Goal: Task Accomplishment & Management: Use online tool/utility

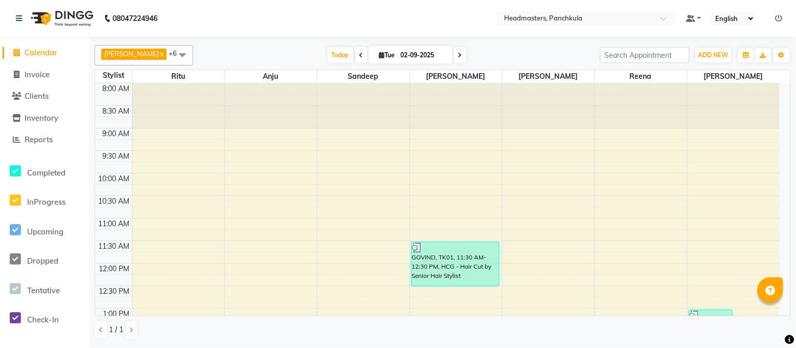
scroll to position [356, 0]
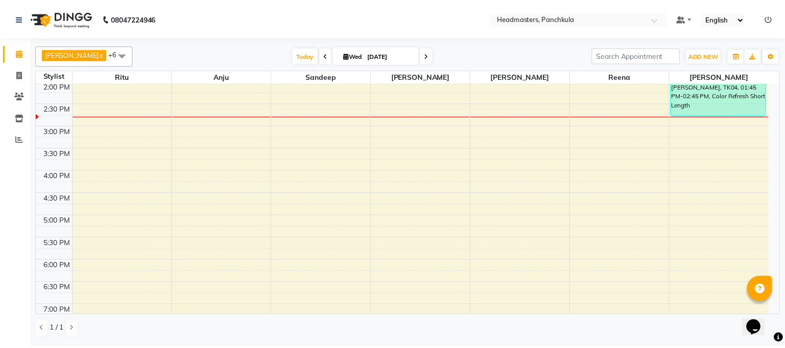
scroll to position [136, 0]
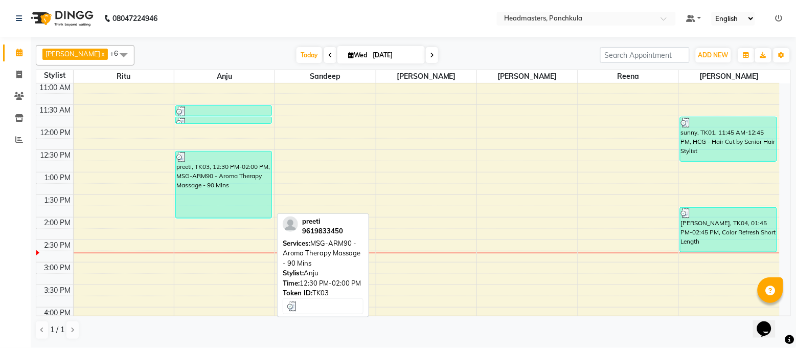
click at [192, 191] on div "preeti, TK03, 12:30 PM-02:00 PM, MSG-ARM90 - Aroma Therapy Massage - 90 Mins" at bounding box center [224, 184] width 96 height 66
select select "3"
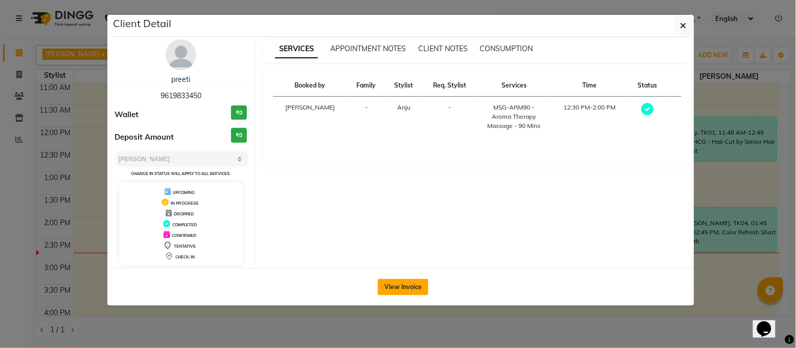
click at [395, 284] on button "View Invoice" at bounding box center [403, 287] width 51 height 16
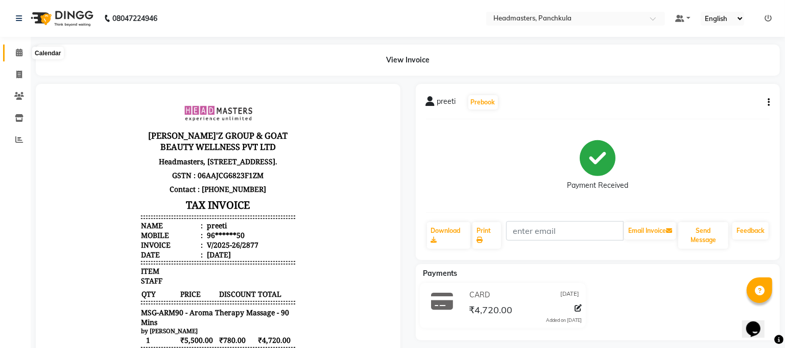
click at [19, 51] on icon at bounding box center [19, 53] width 7 height 8
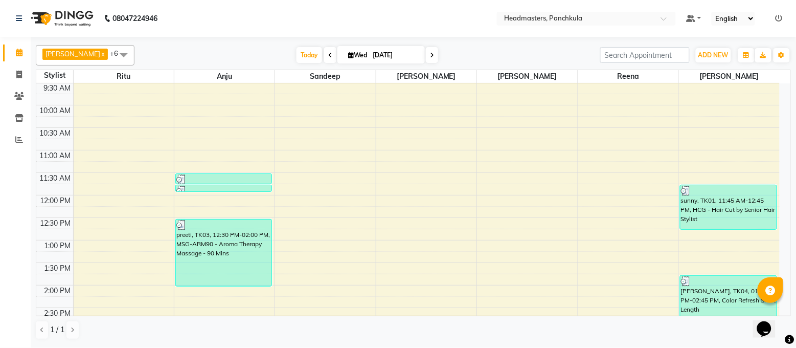
scroll to position [204, 0]
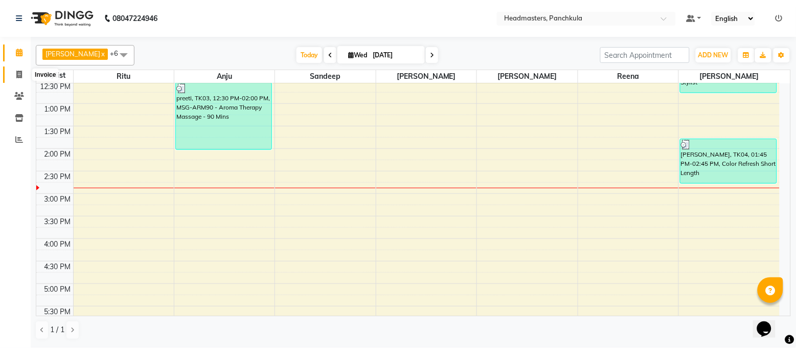
click at [21, 71] on icon at bounding box center [19, 75] width 6 height 8
select select "service"
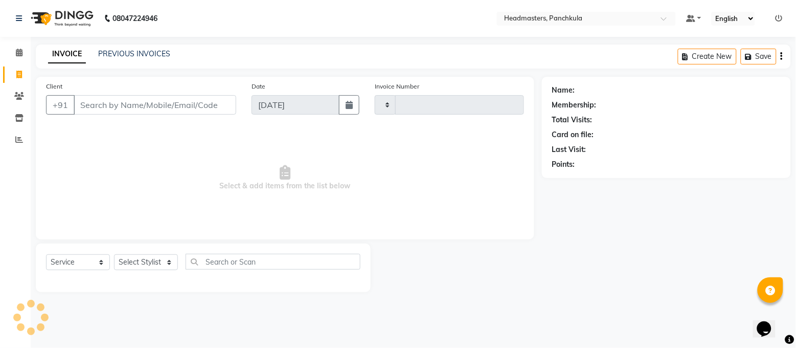
type input "2878"
select select "7376"
click at [13, 41] on div "Calendar Invoice Clients Inventory Reports Completed InProgress Upcoming Droppe…" at bounding box center [69, 180] width 138 height 303
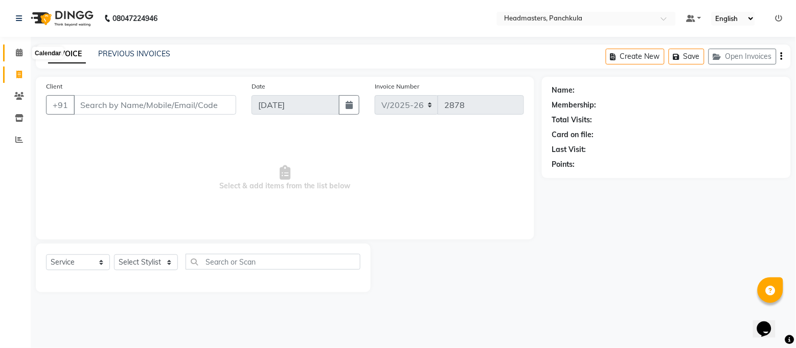
click at [16, 50] on icon at bounding box center [19, 53] width 7 height 8
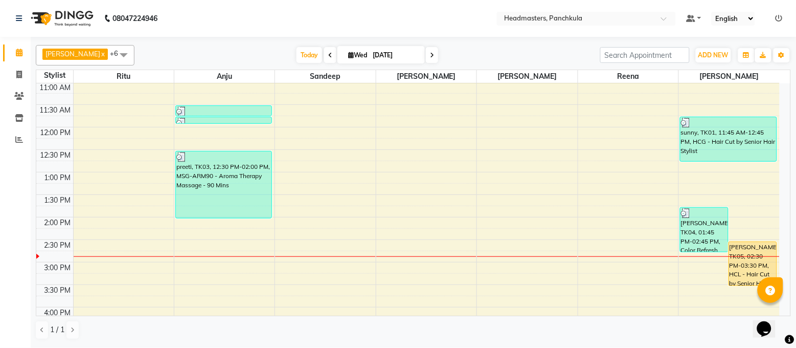
scroll to position [204, 0]
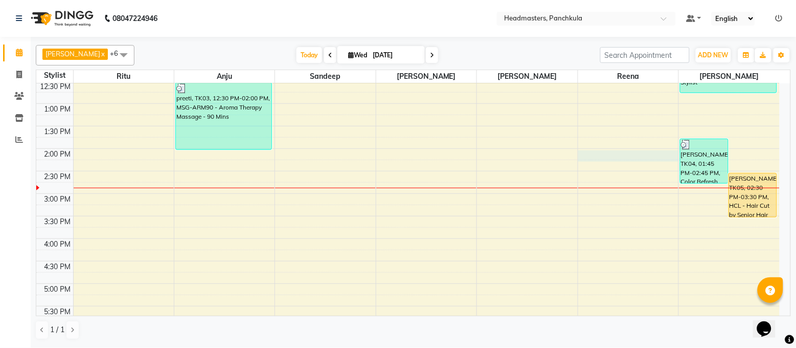
click at [618, 155] on div "8:00 AM 8:30 AM 9:00 AM 9:30 AM 10:00 AM 10:30 AM 11:00 AM 11:30 AM 12:00 PM 12…" at bounding box center [407, 171] width 743 height 584
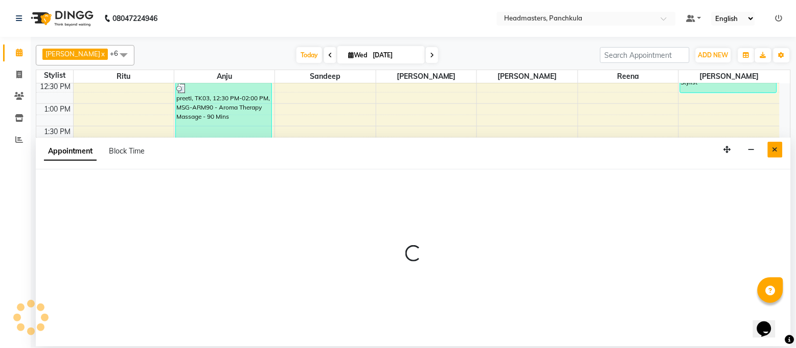
click at [774, 149] on icon "Close" at bounding box center [775, 149] width 6 height 7
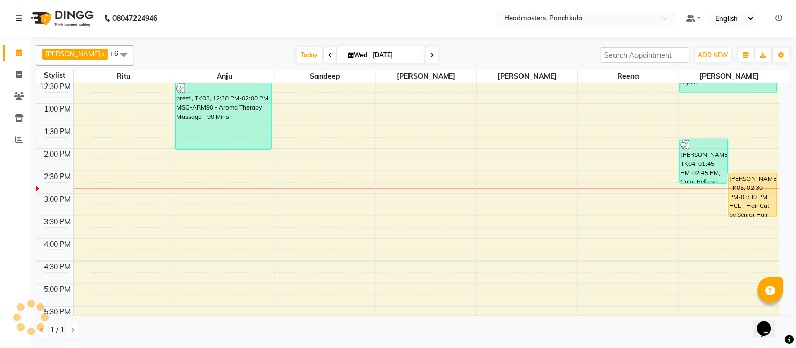
click at [384, 109] on div "8:00 AM 8:30 AM 9:00 AM 9:30 AM 10:00 AM 10:30 AM 11:00 AM 11:30 AM 12:00 PM 12…" at bounding box center [407, 171] width 743 height 584
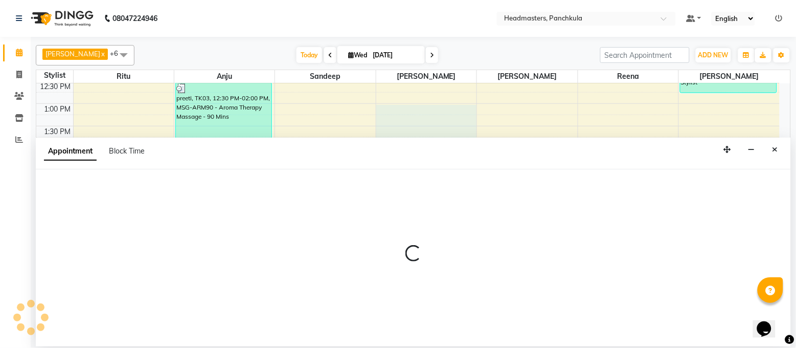
drag, startPoint x: 99, startPoint y: 343, endPoint x: 70, endPoint y: 312, distance: 42.3
click at [98, 343] on div at bounding box center [413, 257] width 755 height 177
click at [778, 150] on icon "Close" at bounding box center [775, 149] width 6 height 7
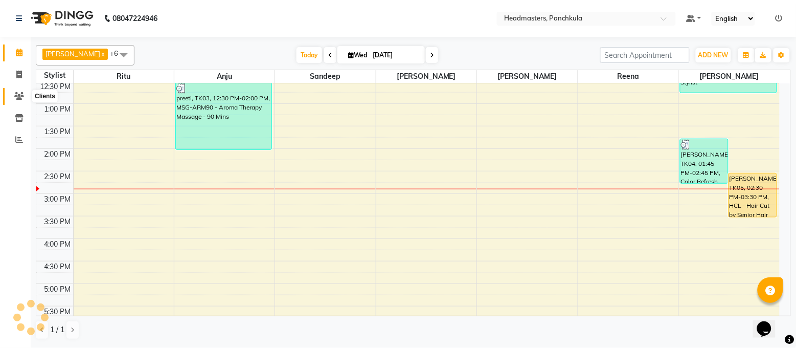
click at [10, 96] on span at bounding box center [19, 96] width 18 height 12
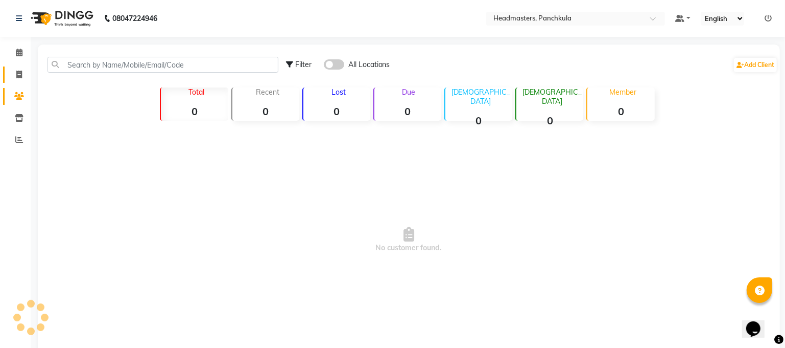
click at [19, 71] on icon at bounding box center [19, 75] width 6 height 8
select select "service"
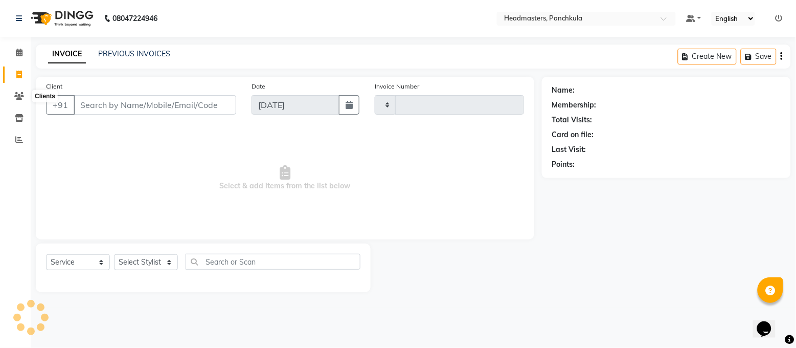
type input "2878"
select select "7376"
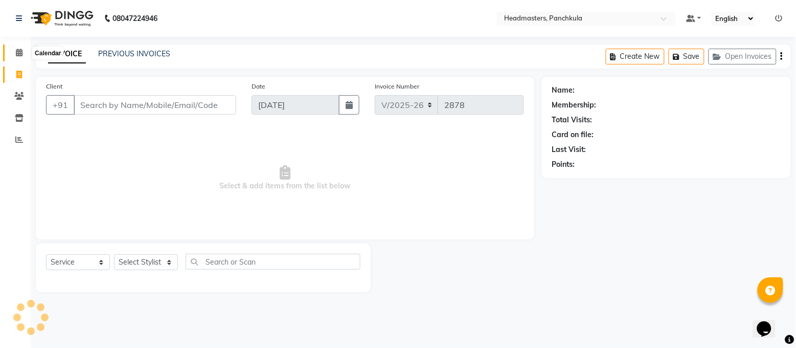
click at [20, 49] on icon at bounding box center [19, 53] width 7 height 8
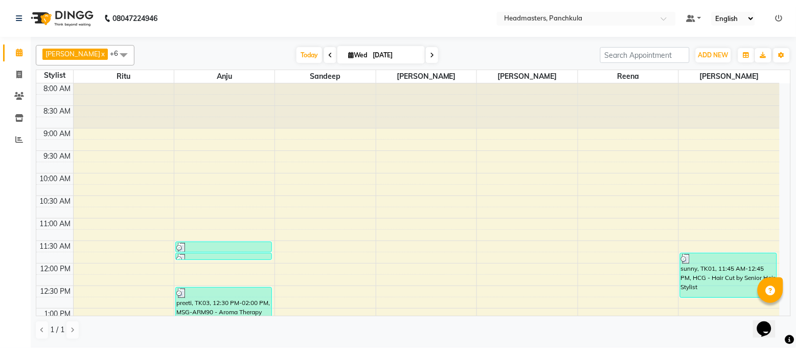
scroll to position [204, 0]
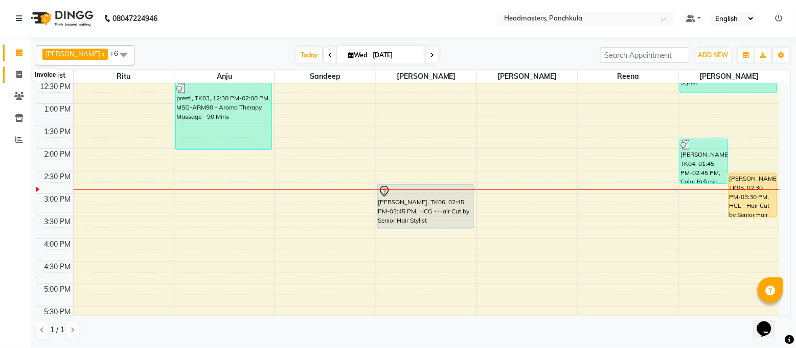
click at [10, 74] on span at bounding box center [19, 75] width 18 height 12
select select "service"
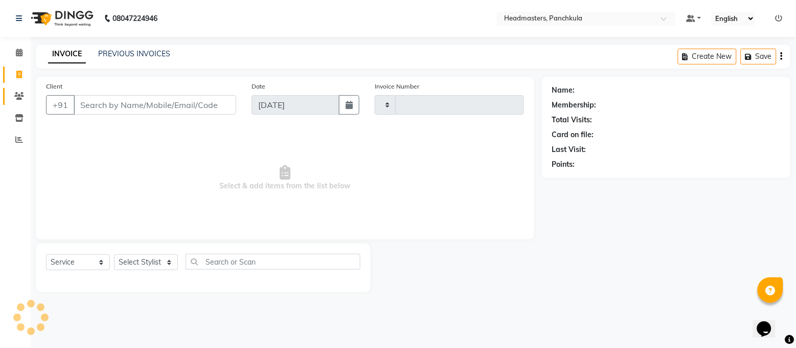
type input "2878"
select select "7376"
click at [22, 43] on li "Calendar" at bounding box center [15, 53] width 31 height 22
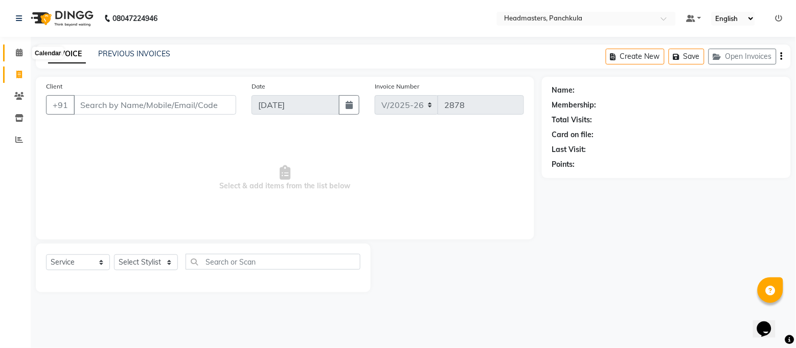
click at [11, 54] on span at bounding box center [19, 53] width 18 height 12
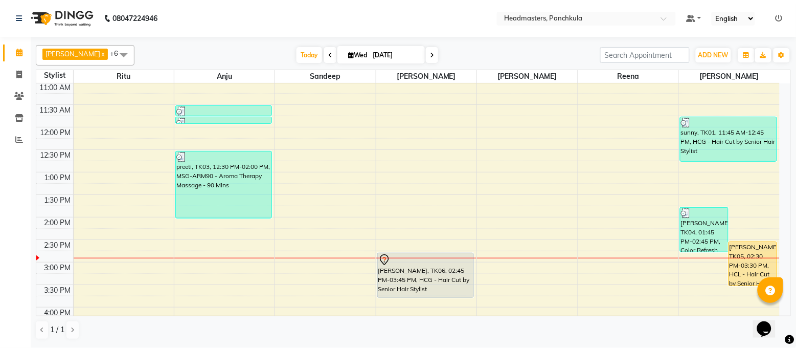
scroll to position [204, 0]
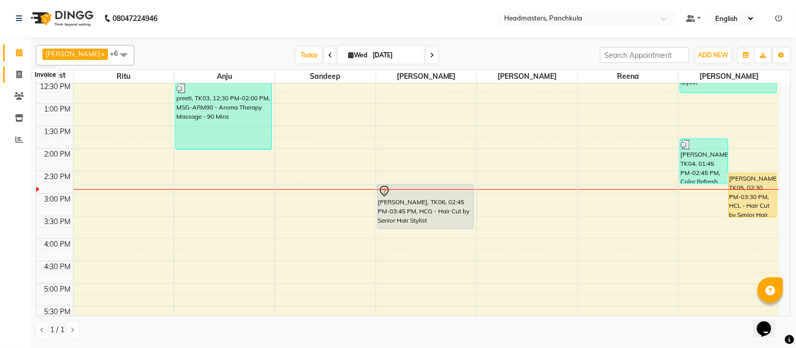
click at [19, 74] on icon at bounding box center [19, 75] width 6 height 8
select select "service"
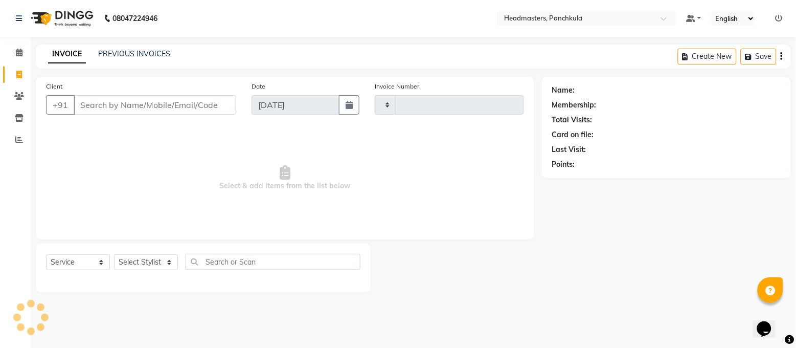
type input "2878"
select select "7376"
click at [25, 53] on span at bounding box center [19, 53] width 18 height 12
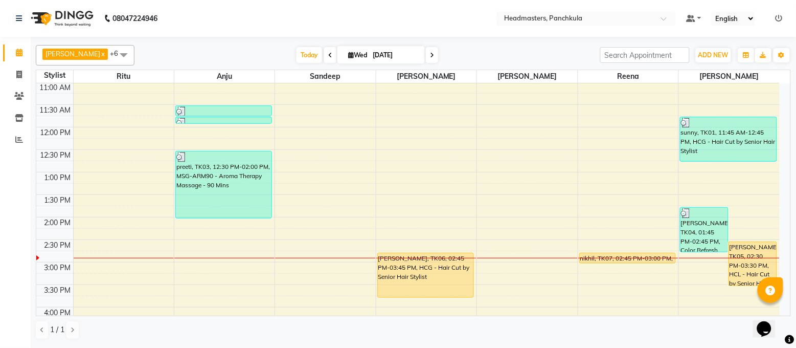
scroll to position [204, 0]
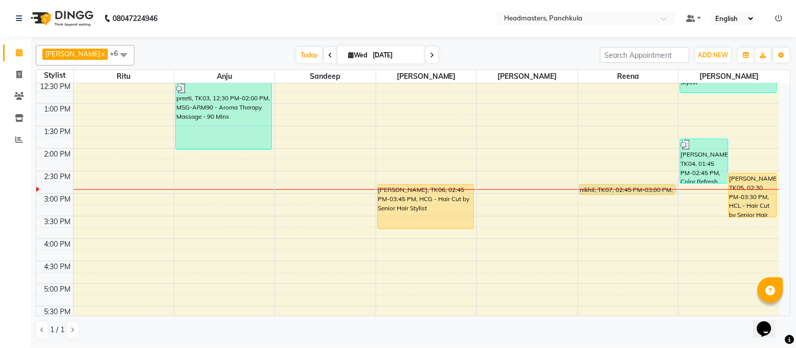
click at [596, 190] on div at bounding box center [628, 189] width 100 height 1
select select "64261"
select select "tentative"
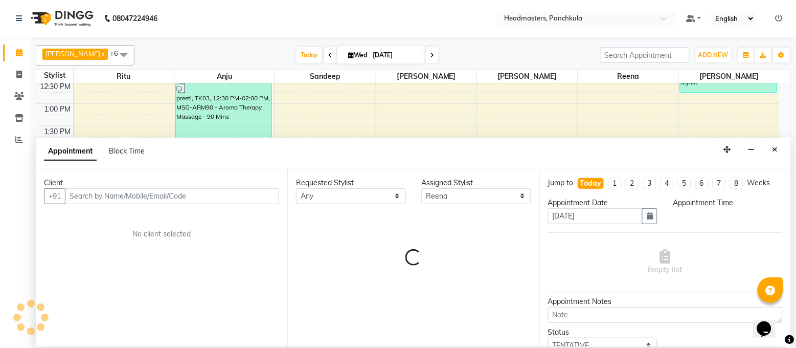
select select "885"
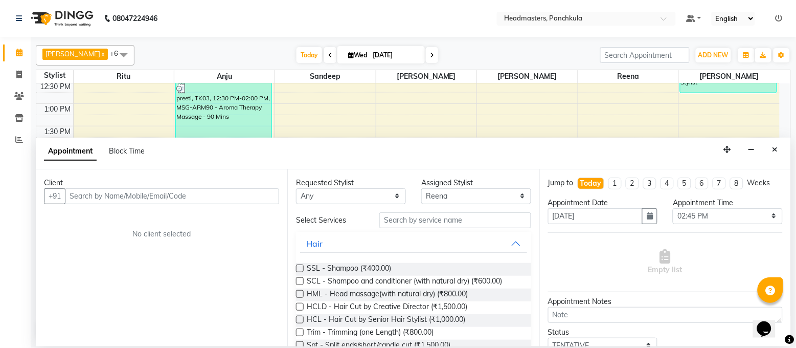
click at [775, 149] on icon "Close" at bounding box center [775, 149] width 6 height 7
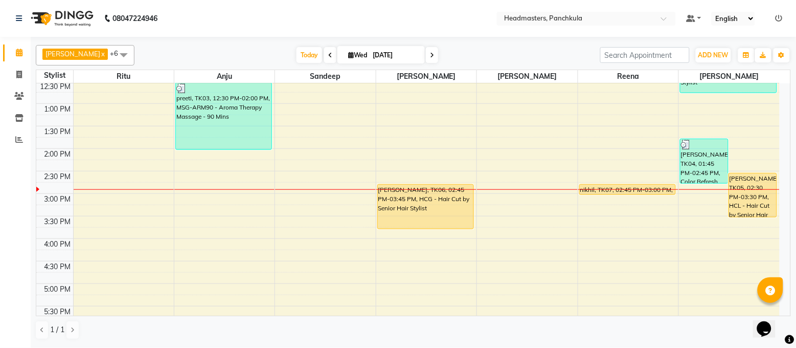
click at [773, 148] on div "8:00 AM 8:30 AM 9:00 AM 9:30 AM 10:00 AM 10:30 AM 11:00 AM 11:30 AM 12:00 PM 12…" at bounding box center [407, 171] width 743 height 584
select select "66077"
select select "825"
select select "tentative"
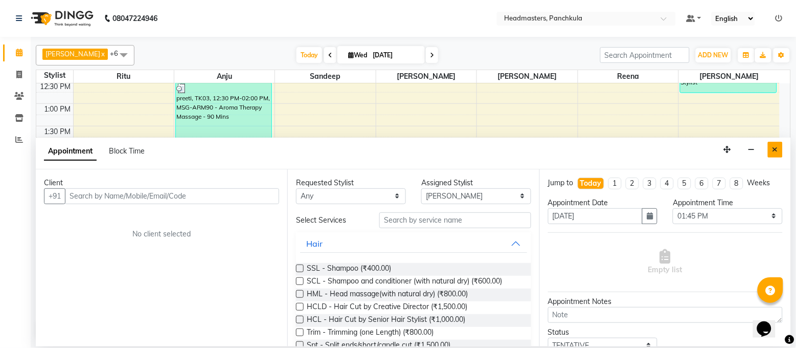
click at [768, 152] on button "Close" at bounding box center [775, 150] width 15 height 16
